Goal: Navigation & Orientation: Find specific page/section

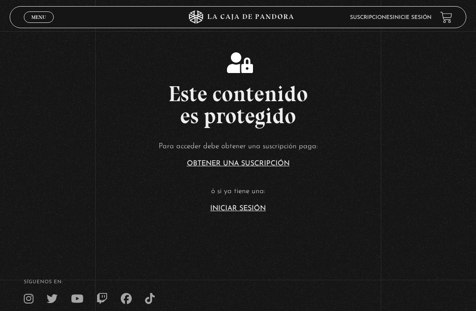
click at [238, 212] on link "Iniciar Sesión" at bounding box center [238, 208] width 56 height 7
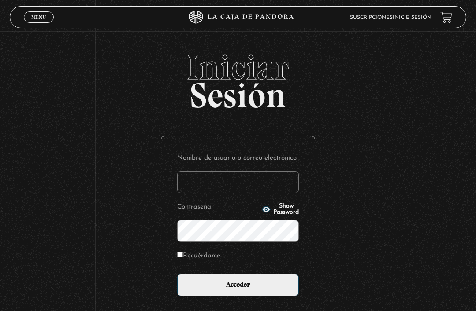
type input "paolabrenese@gmail.com"
click at [238, 290] on input "Acceder" at bounding box center [238, 285] width 122 height 22
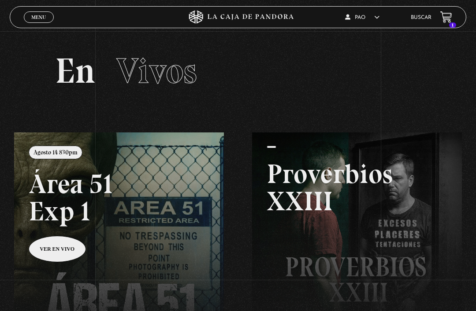
click at [148, 195] on link at bounding box center [252, 288] width 476 height 311
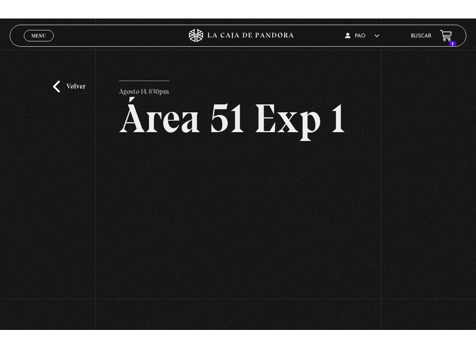
scroll to position [9, 0]
